Goal: Navigation & Orientation: Find specific page/section

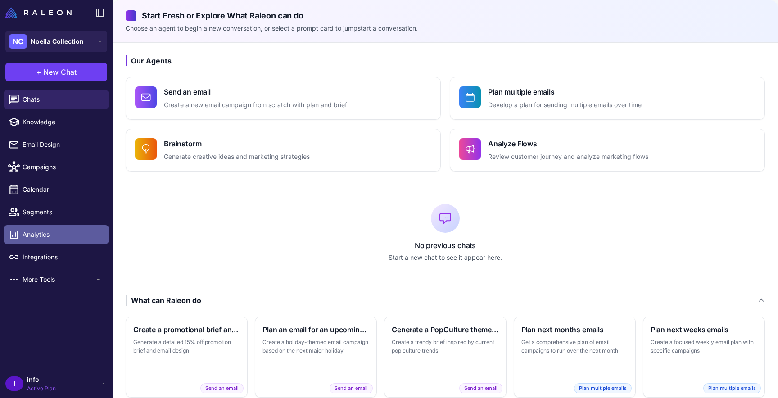
click at [45, 240] on link "Analytics" at bounding box center [56, 234] width 105 height 19
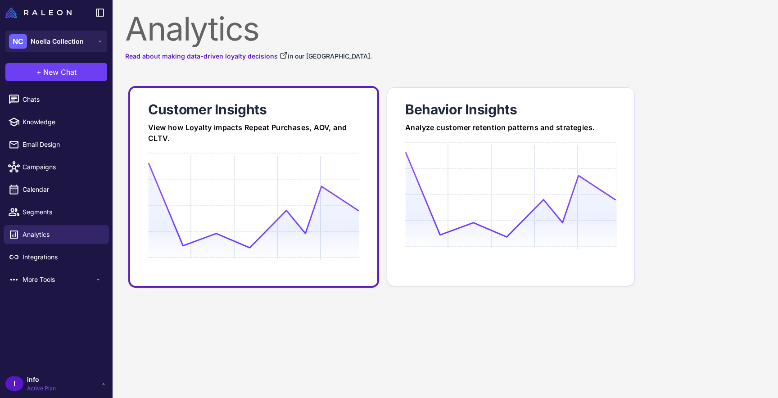
click at [278, 211] on icon at bounding box center [253, 205] width 211 height 86
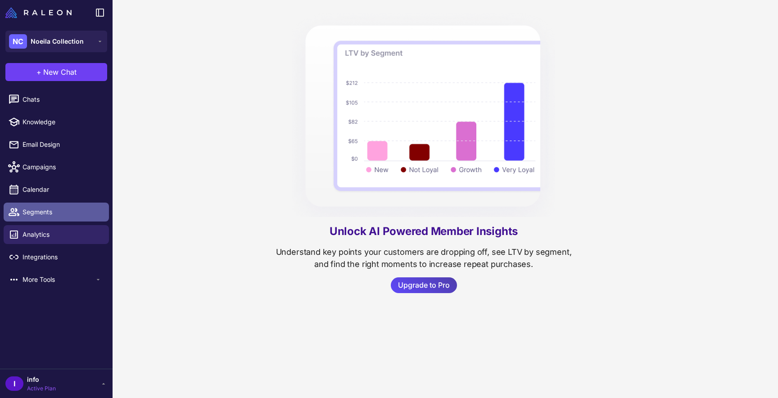
click at [50, 218] on link "Segments" at bounding box center [56, 211] width 105 height 19
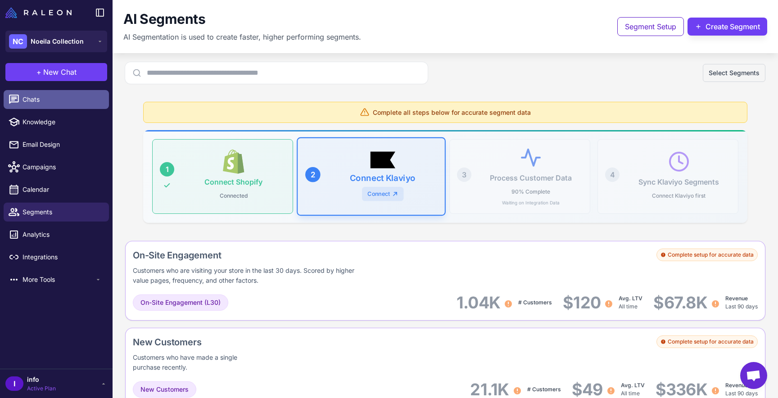
click at [63, 104] on span "Chats" at bounding box center [61, 99] width 79 height 10
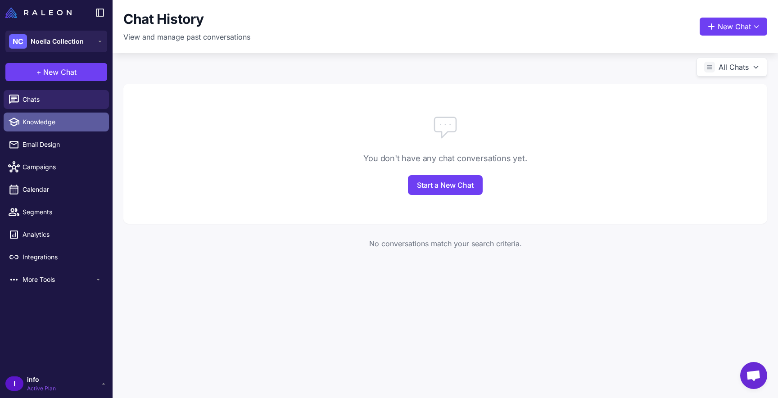
click at [61, 121] on span "Knowledge" at bounding box center [61, 122] width 79 height 10
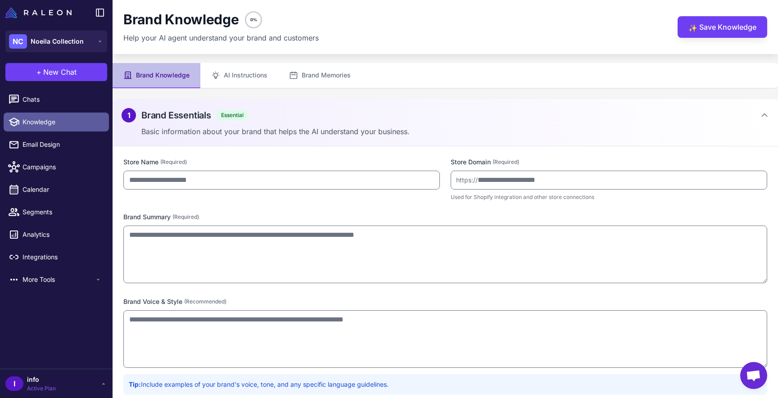
type input "**********"
type textarea "**********"
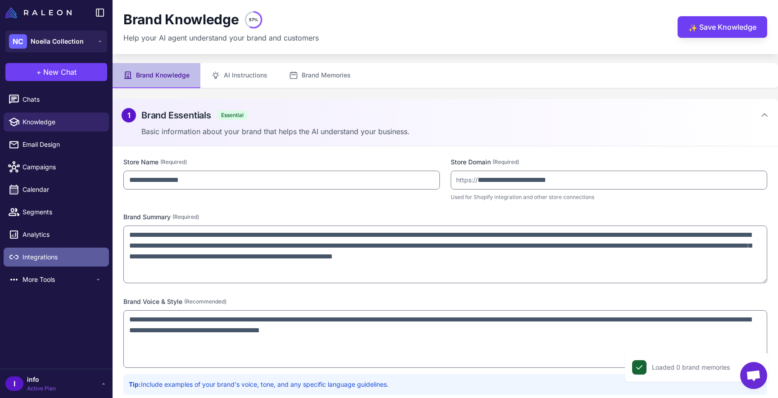
click at [43, 265] on link "Integrations" at bounding box center [56, 256] width 105 height 19
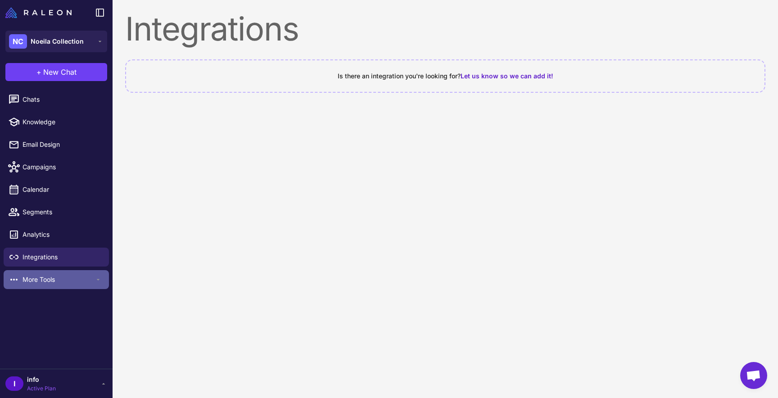
click at [43, 279] on span "More Tools" at bounding box center [58, 279] width 72 height 10
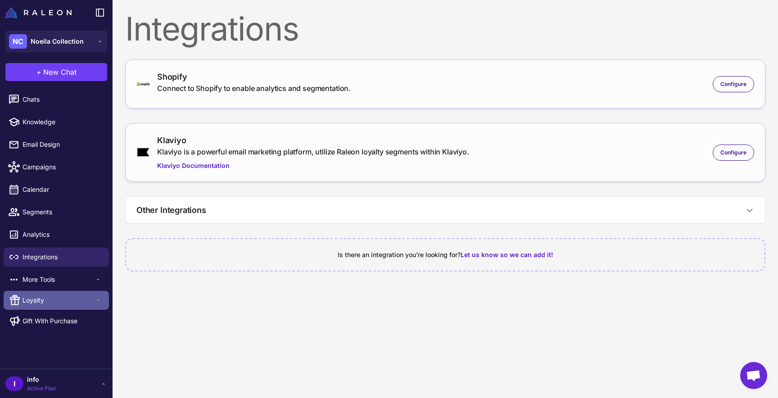
click at [56, 294] on div "Loyalty" at bounding box center [56, 300] width 105 height 19
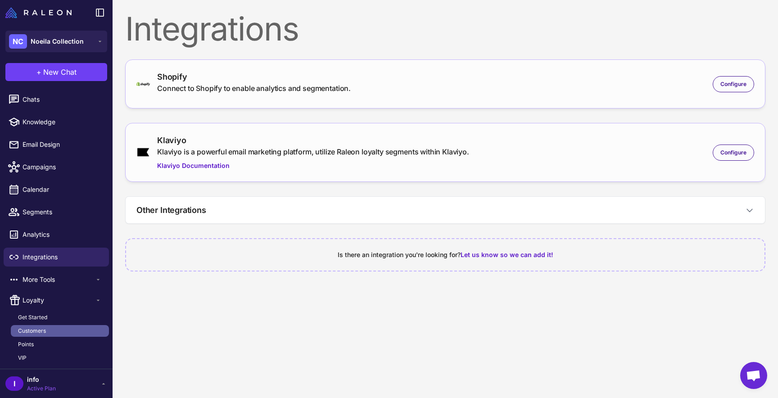
click at [49, 328] on link "Customers" at bounding box center [60, 331] width 98 height 12
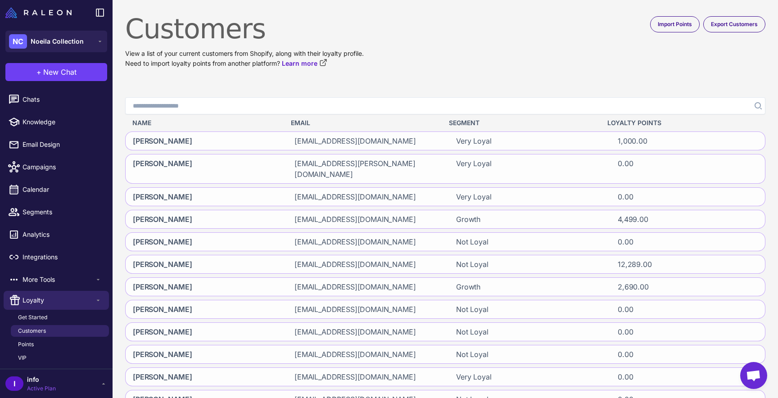
click at [643, 123] on span "Loyalty Points" at bounding box center [634, 123] width 54 height 10
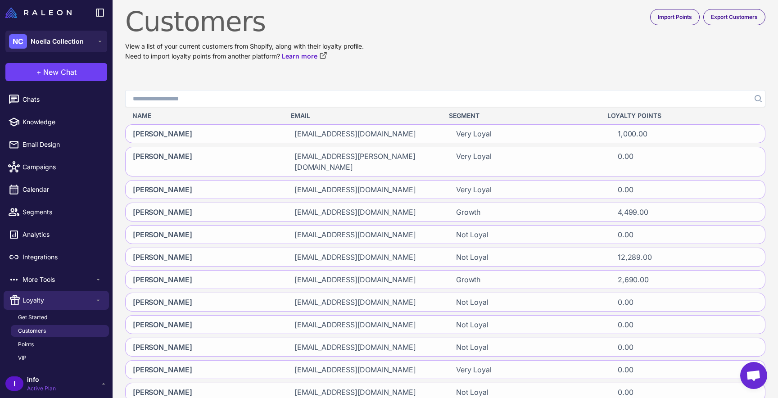
scroll to position [105, 0]
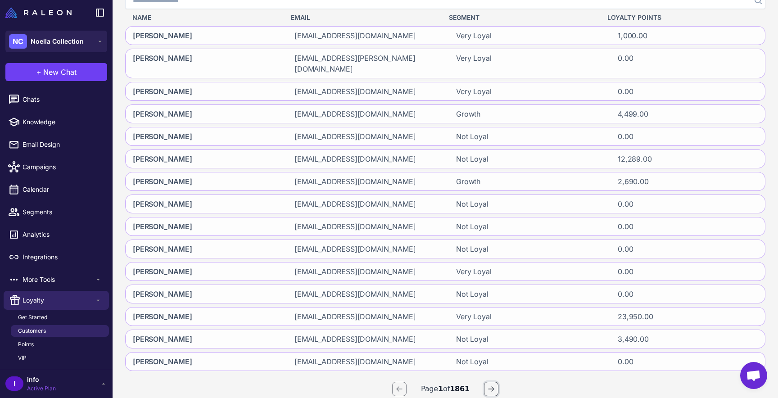
click at [486, 382] on button "button" at bounding box center [491, 389] width 14 height 14
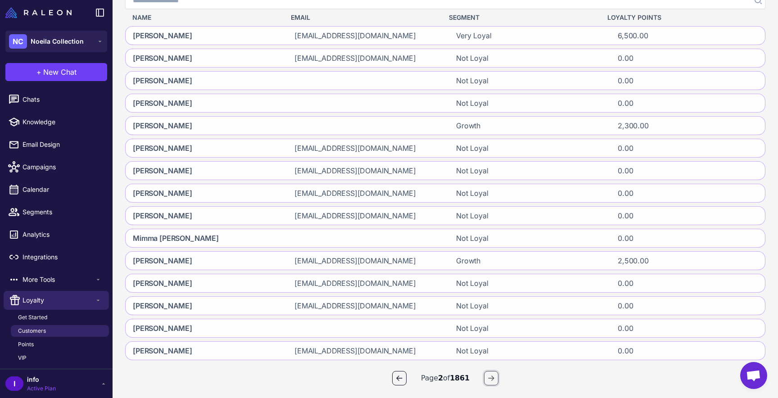
click at [495, 373] on button "button" at bounding box center [491, 378] width 14 height 14
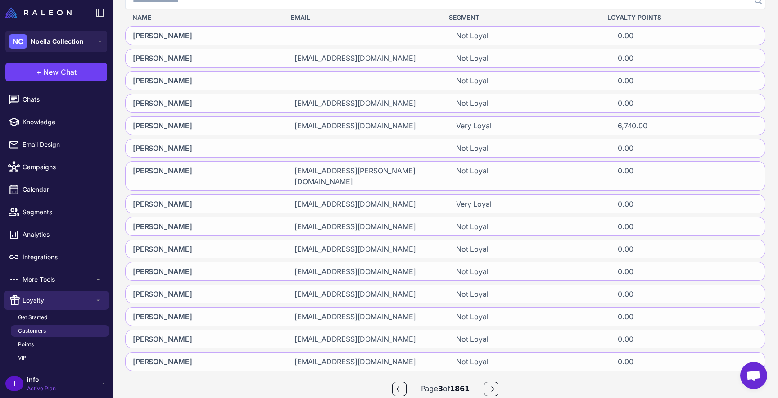
click at [504, 382] on div "Page 3 of 1861" at bounding box center [445, 389] width 640 height 14
click at [489, 385] on icon "button" at bounding box center [490, 388] width 7 height 7
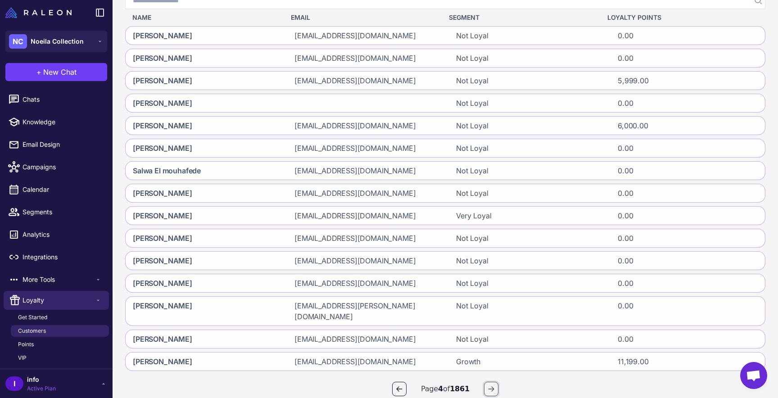
click at [496, 382] on button "button" at bounding box center [491, 389] width 14 height 14
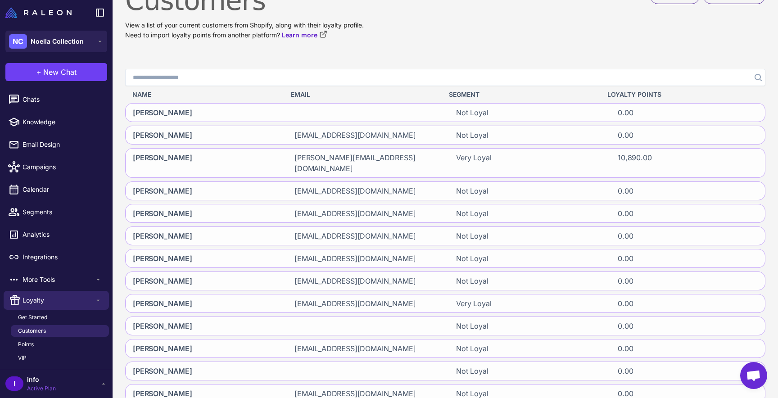
scroll to position [29, 0]
click at [473, 93] on span "Segment" at bounding box center [464, 94] width 31 height 10
click at [75, 211] on span "Segments" at bounding box center [61, 212] width 79 height 10
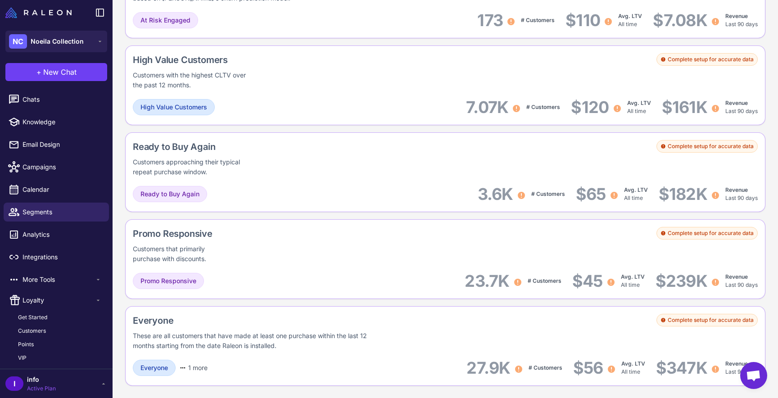
scroll to position [717, 0]
click at [40, 107] on link "Chats" at bounding box center [56, 99] width 105 height 19
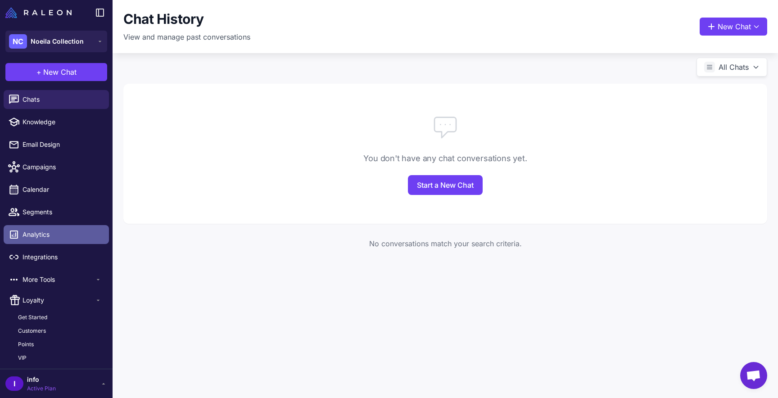
click at [44, 226] on link "Analytics" at bounding box center [56, 234] width 105 height 19
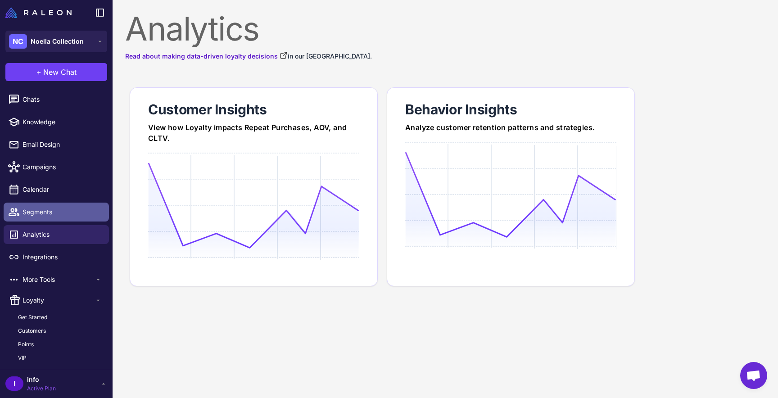
click at [51, 212] on span "Segments" at bounding box center [61, 212] width 79 height 10
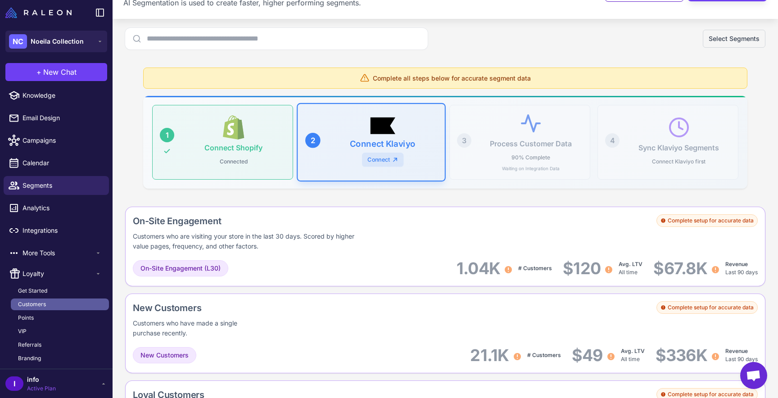
scroll to position [29, 0]
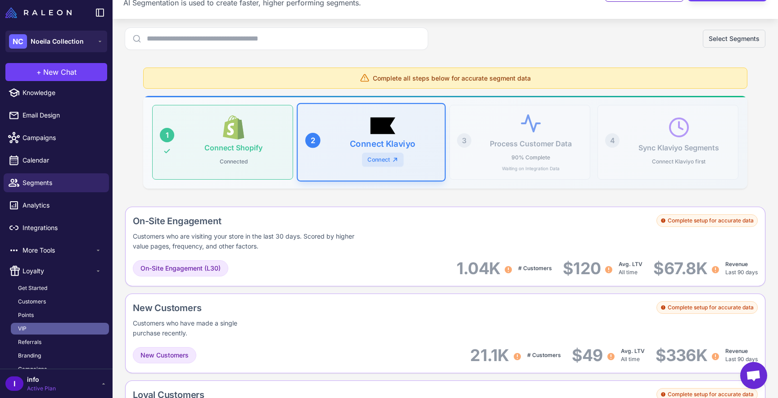
click at [38, 328] on link "VIP" at bounding box center [60, 329] width 98 height 12
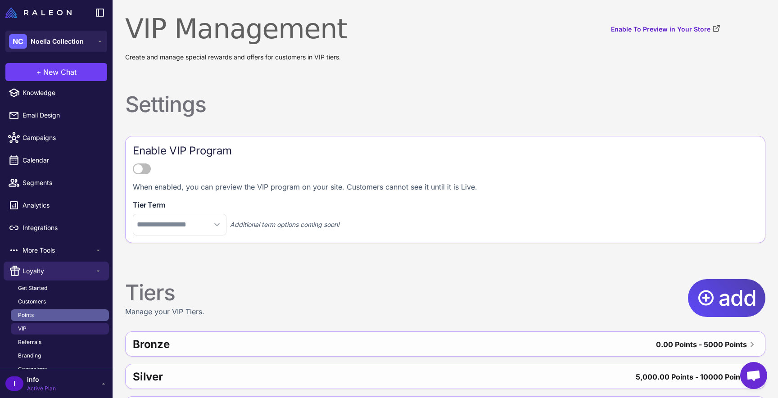
click at [38, 313] on link "Points" at bounding box center [60, 315] width 98 height 12
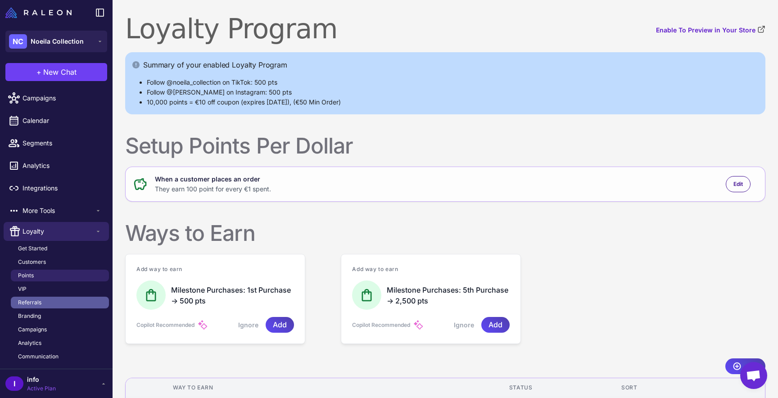
scroll to position [67, 0]
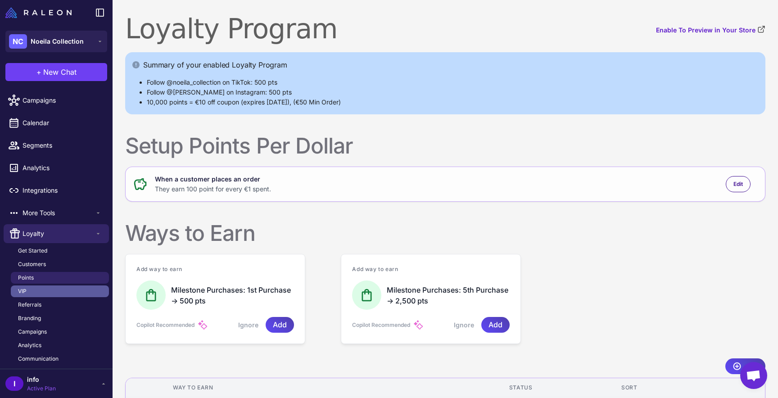
click at [45, 289] on link "VIP" at bounding box center [60, 291] width 98 height 12
